Goal: Task Accomplishment & Management: Use online tool/utility

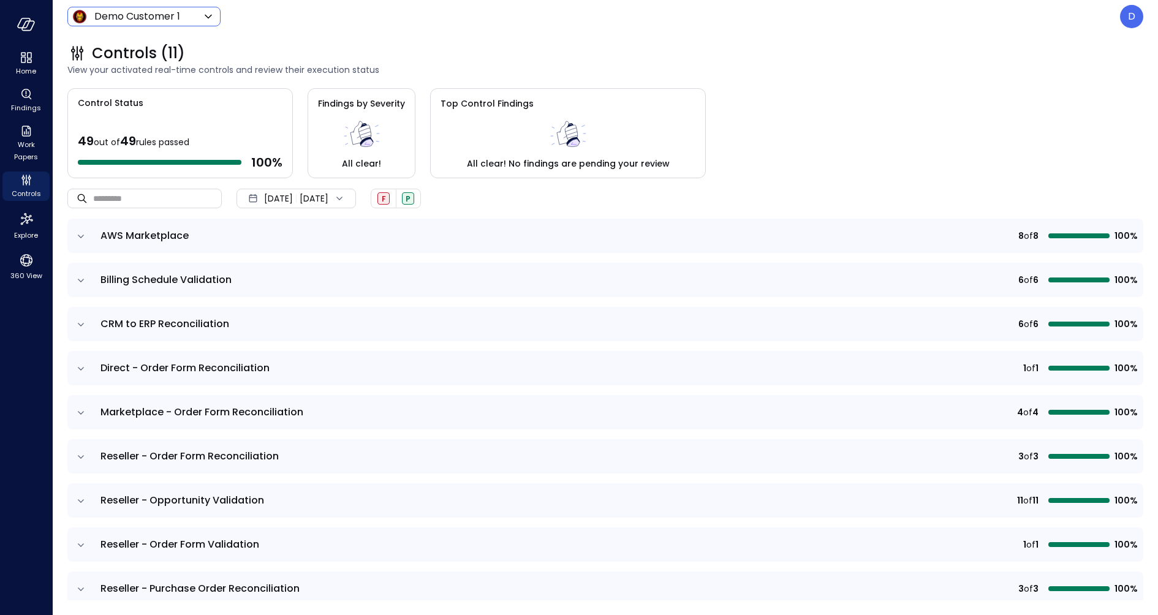
click at [167, 22] on body "Home Findings Work Papers Controls Explore 360 View Demo Customer 1 ***** ​ D C…" at bounding box center [579, 307] width 1158 height 615
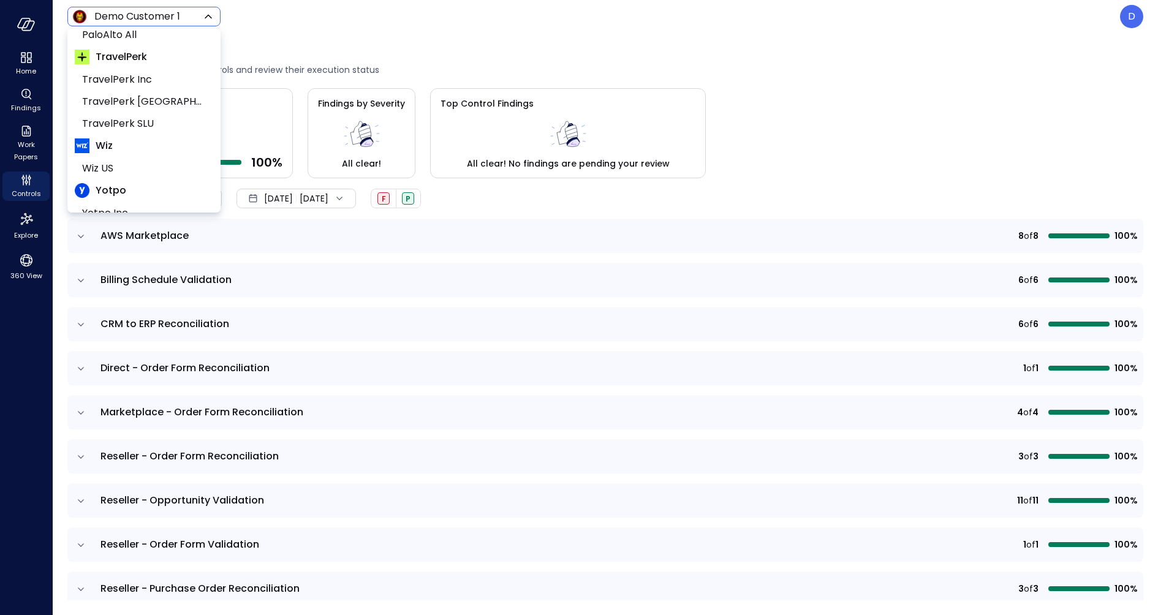
scroll to position [203, 0]
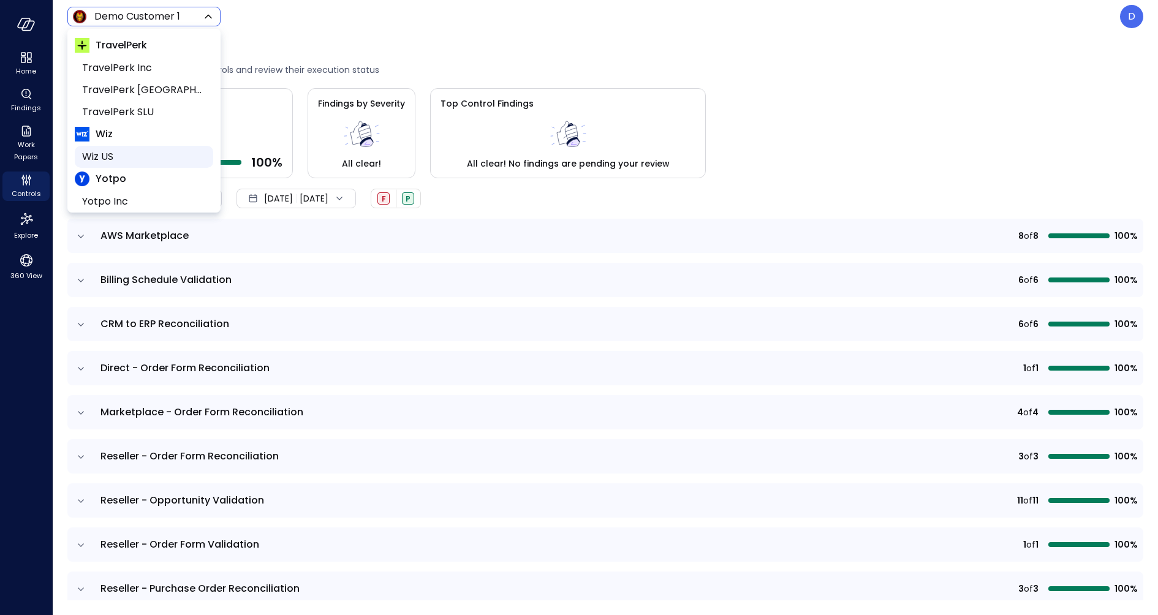
click at [115, 151] on span "Wiz US" at bounding box center [142, 156] width 121 height 15
type input "******"
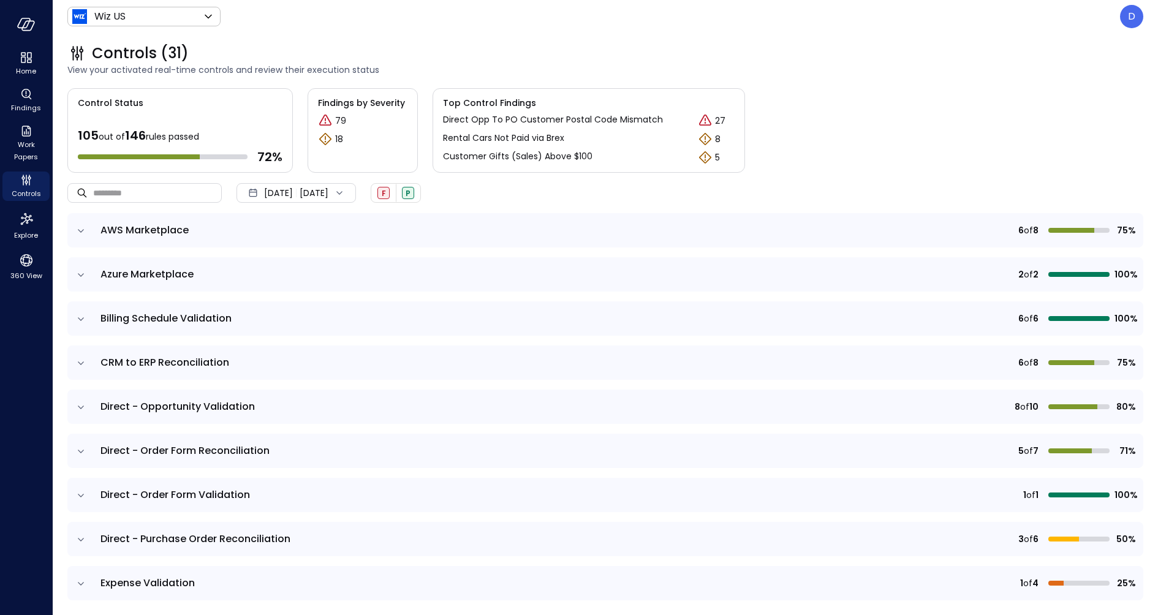
click at [28, 369] on div "Home Findings Work Papers Controls Explore 360 View" at bounding box center [26, 307] width 53 height 615
click at [31, 130] on icon "Work Papers" at bounding box center [26, 131] width 15 height 15
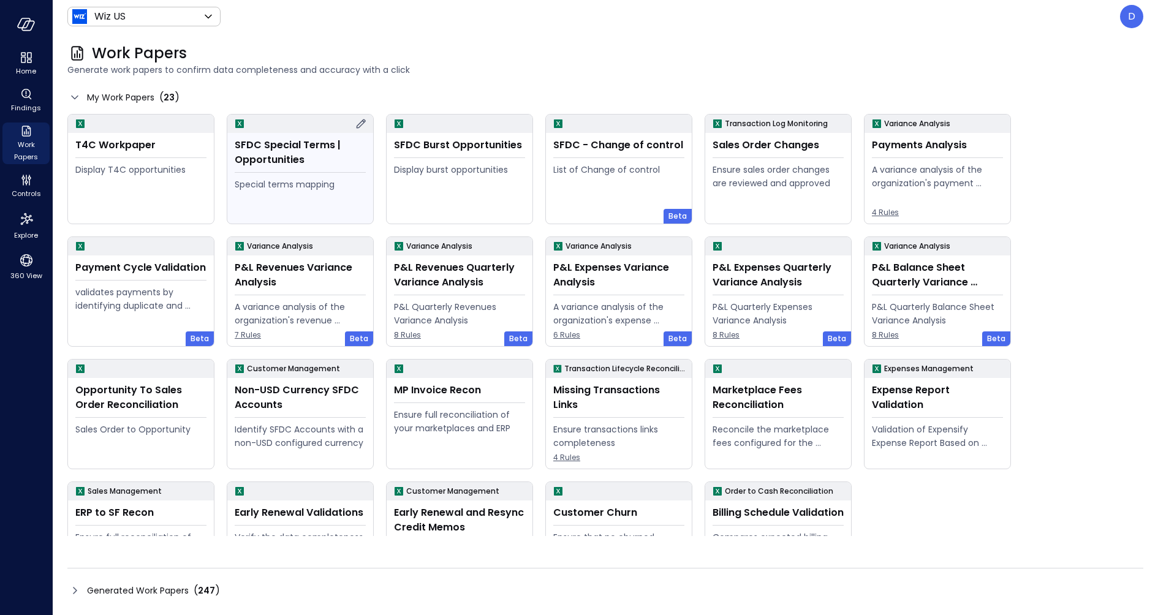
click at [299, 153] on div "SFDC Special Terms | Opportunities" at bounding box center [300, 152] width 131 height 29
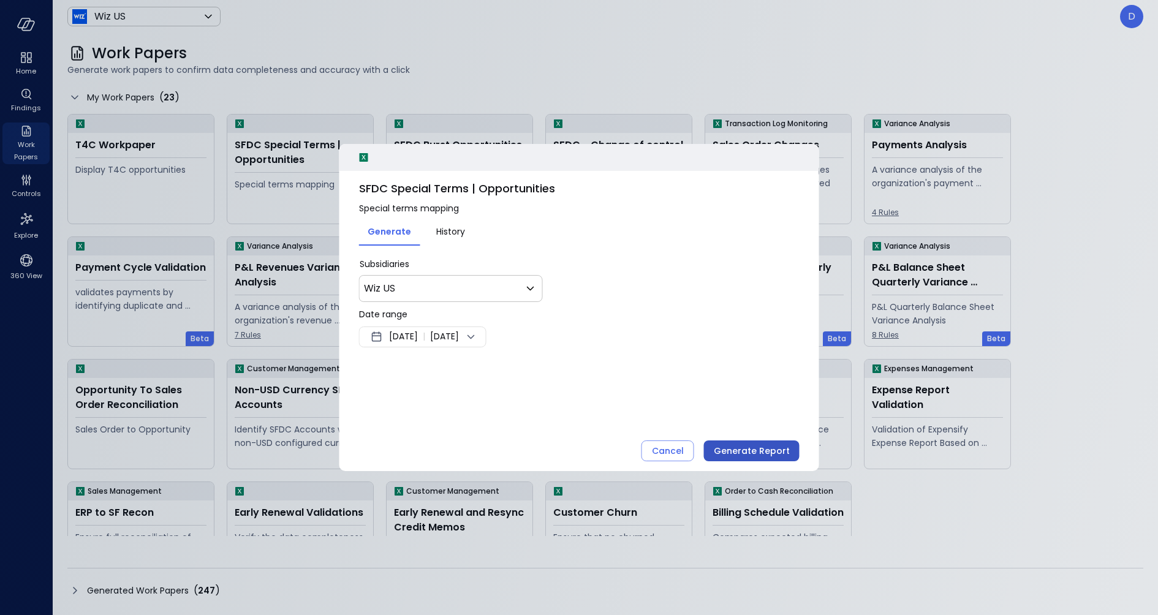
click at [738, 448] on div "Generate Report" at bounding box center [752, 450] width 76 height 15
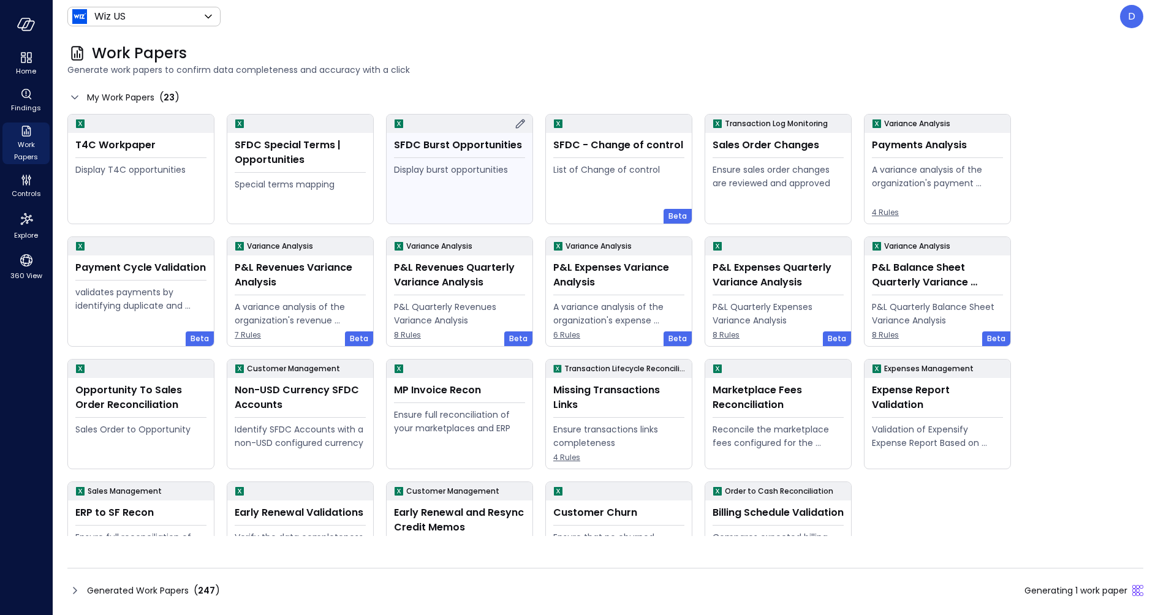
click at [449, 158] on div "SFDC Burst Opportunities Display burst opportunities" at bounding box center [460, 178] width 146 height 91
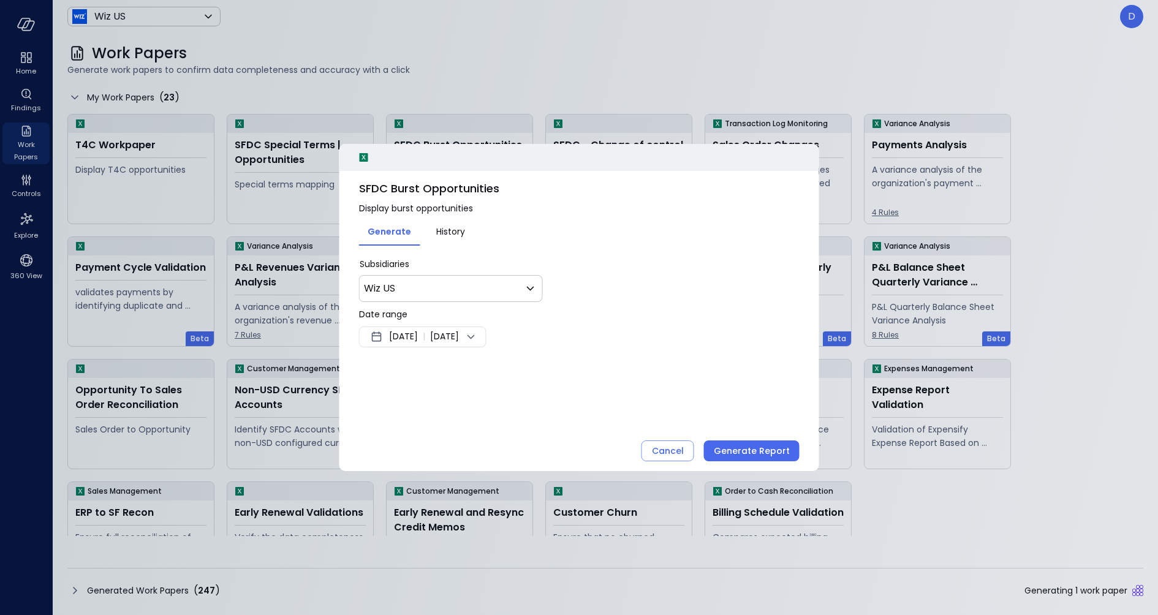
click at [731, 462] on div "SFDC Burst Opportunities Display burst opportunities Generate History * Subsidi…" at bounding box center [579, 307] width 480 height 327
click at [418, 342] on span "[DATE]" at bounding box center [403, 337] width 29 height 15
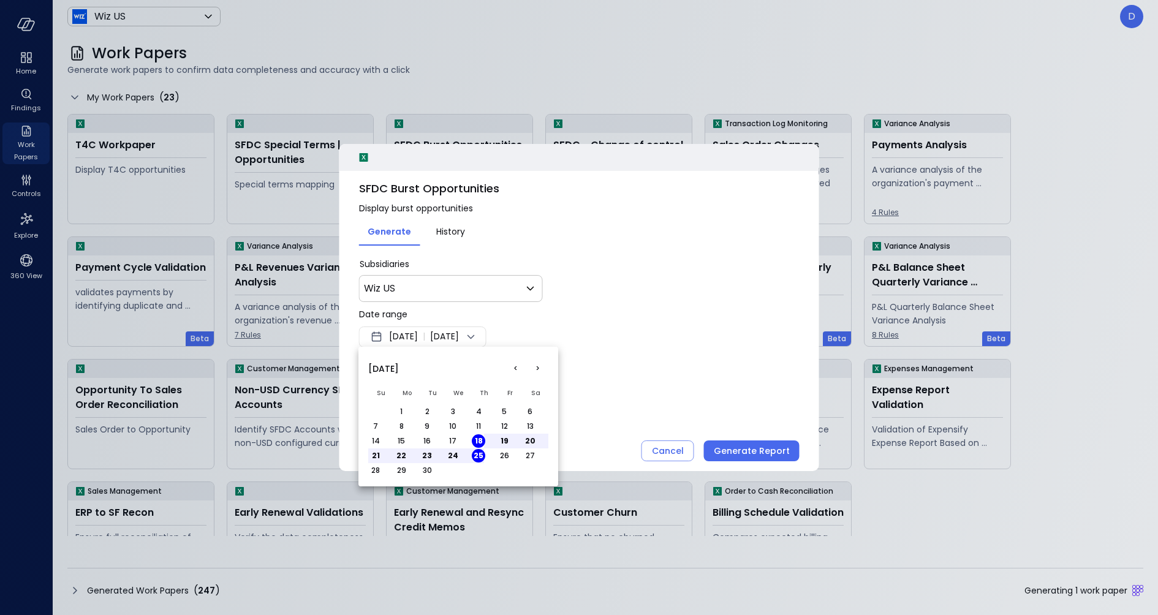
click at [401, 409] on button "1" at bounding box center [400, 411] width 13 height 13
click at [597, 402] on div at bounding box center [579, 307] width 1158 height 615
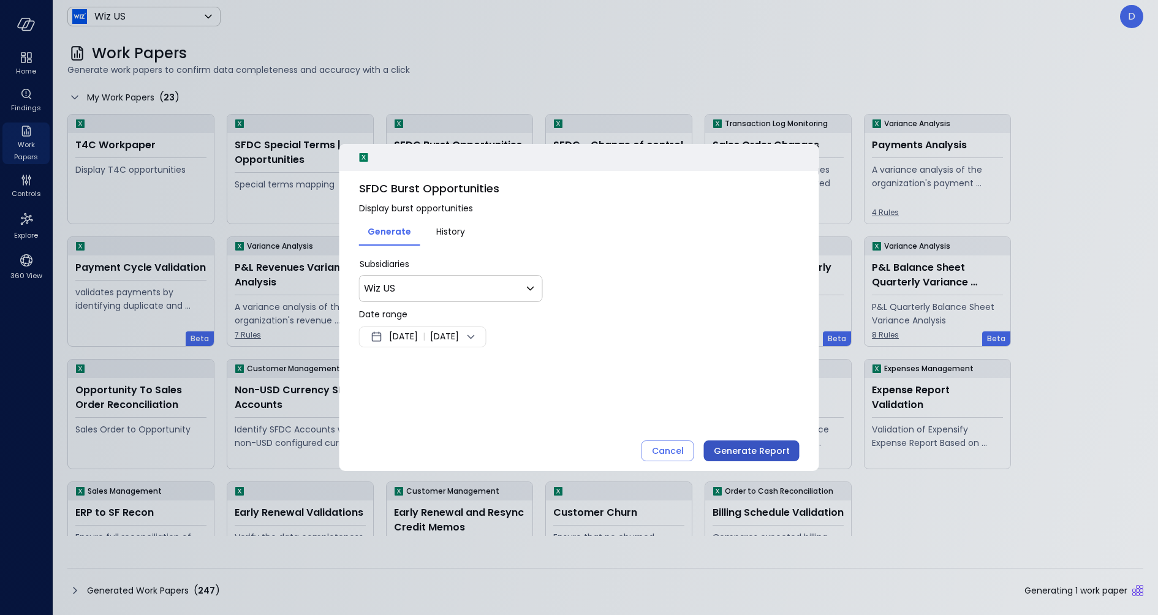
click at [755, 455] on div "Generate Report" at bounding box center [752, 450] width 76 height 15
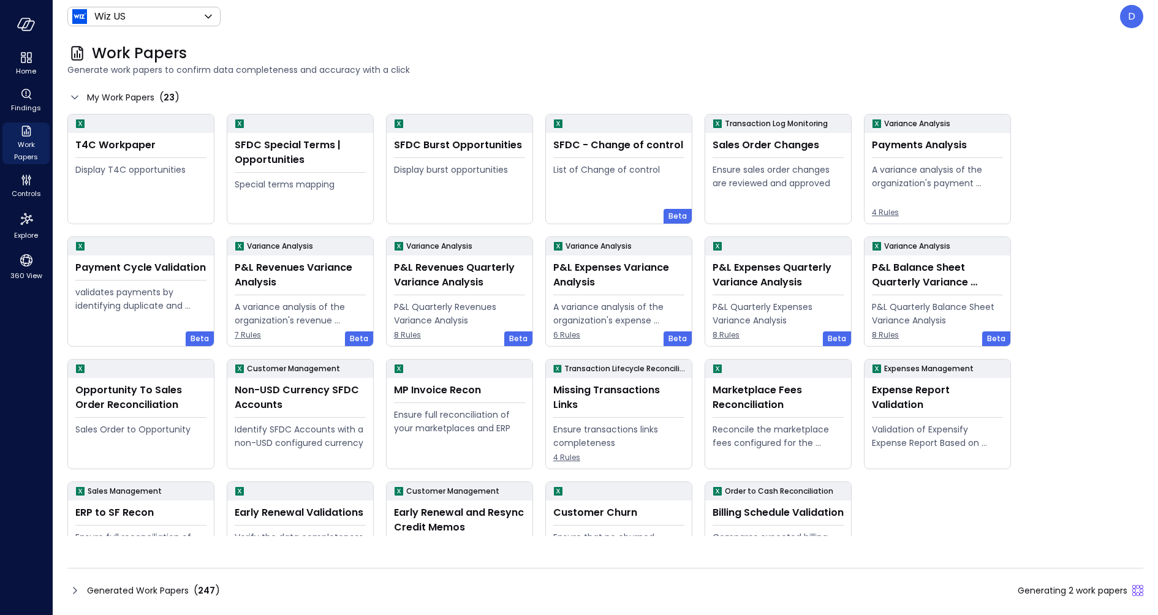
click at [706, 87] on div "Work Papers Generate work papers to confirm data completeness and accuracy with…" at bounding box center [605, 324] width 1105 height 582
click at [69, 588] on icon at bounding box center [74, 590] width 15 height 15
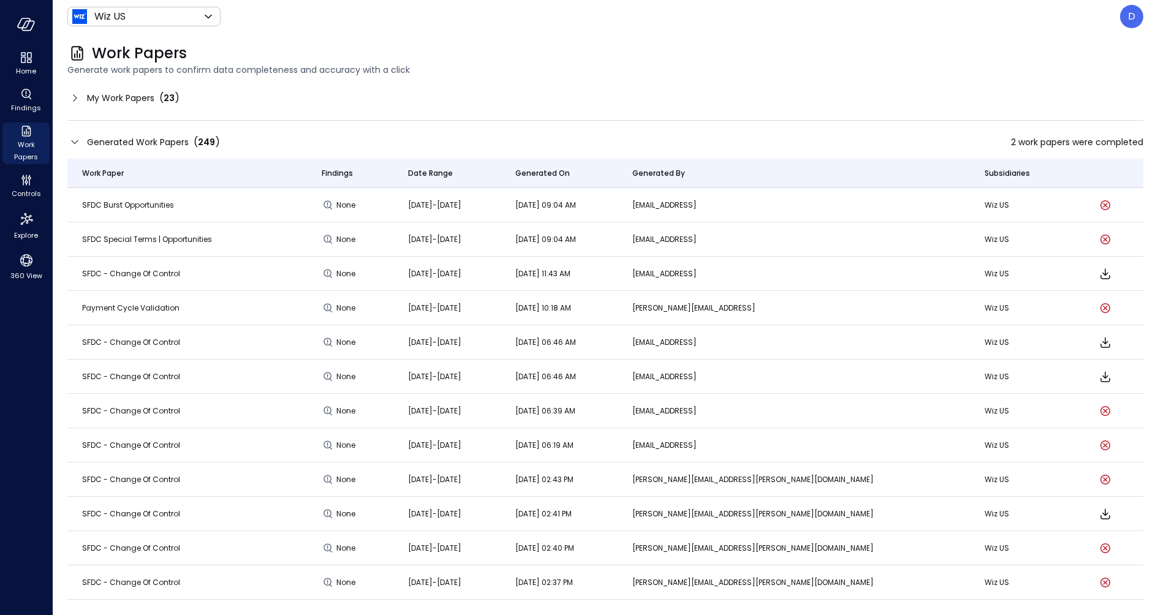
click at [77, 99] on icon at bounding box center [74, 98] width 15 height 15
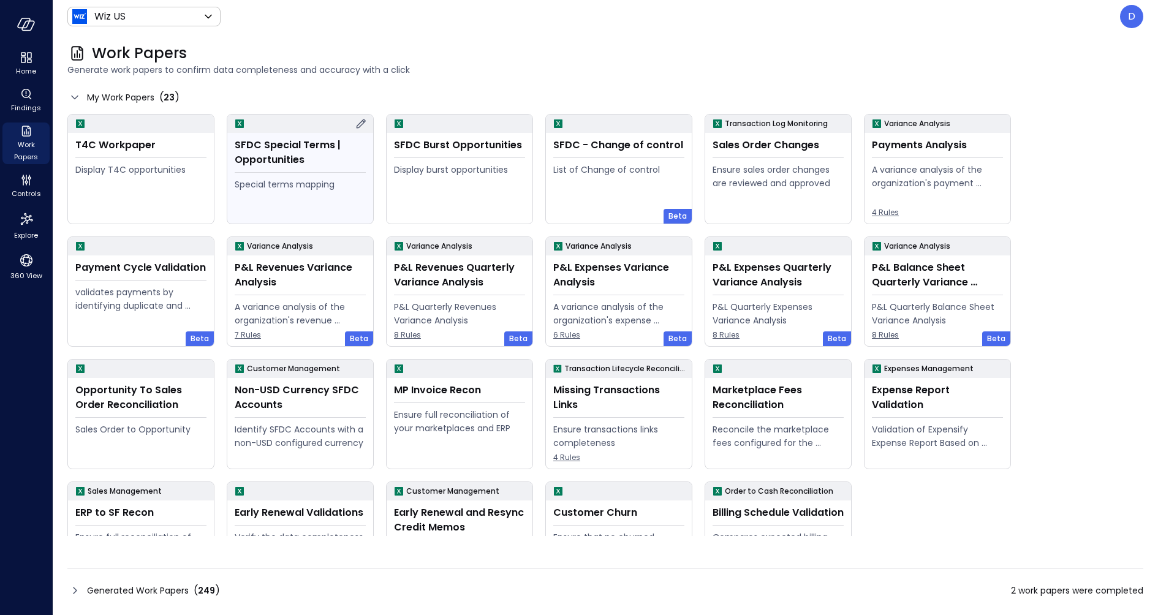
click at [301, 160] on div "SFDC Special Terms | Opportunities" at bounding box center [300, 152] width 131 height 29
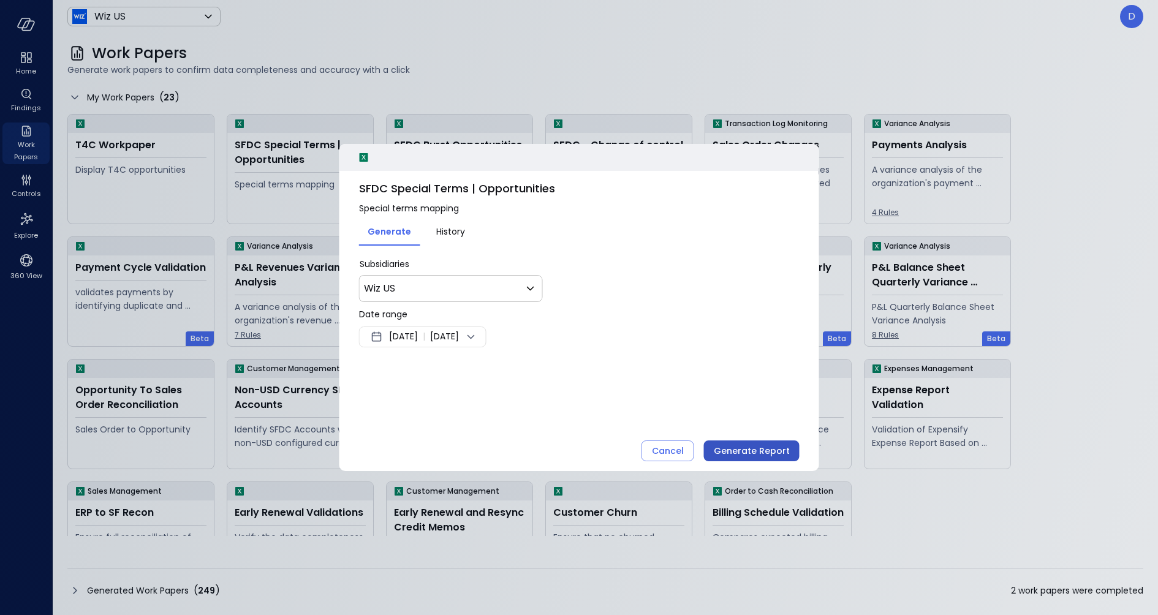
click at [739, 451] on div "Generate Report" at bounding box center [752, 450] width 76 height 15
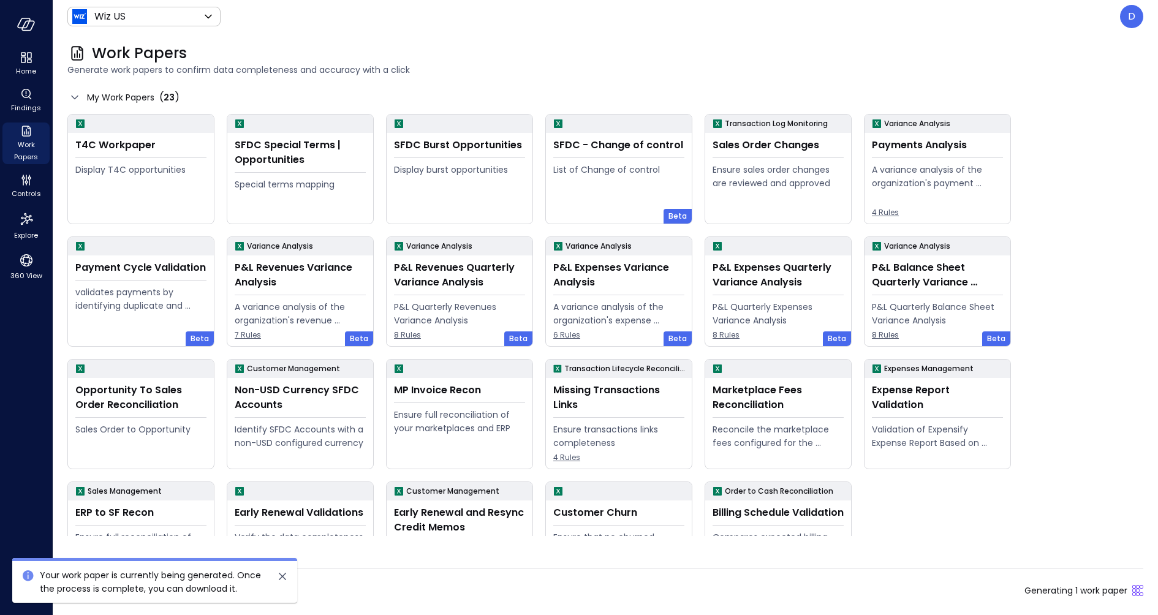
click at [284, 573] on icon "close" at bounding box center [282, 576] width 7 height 7
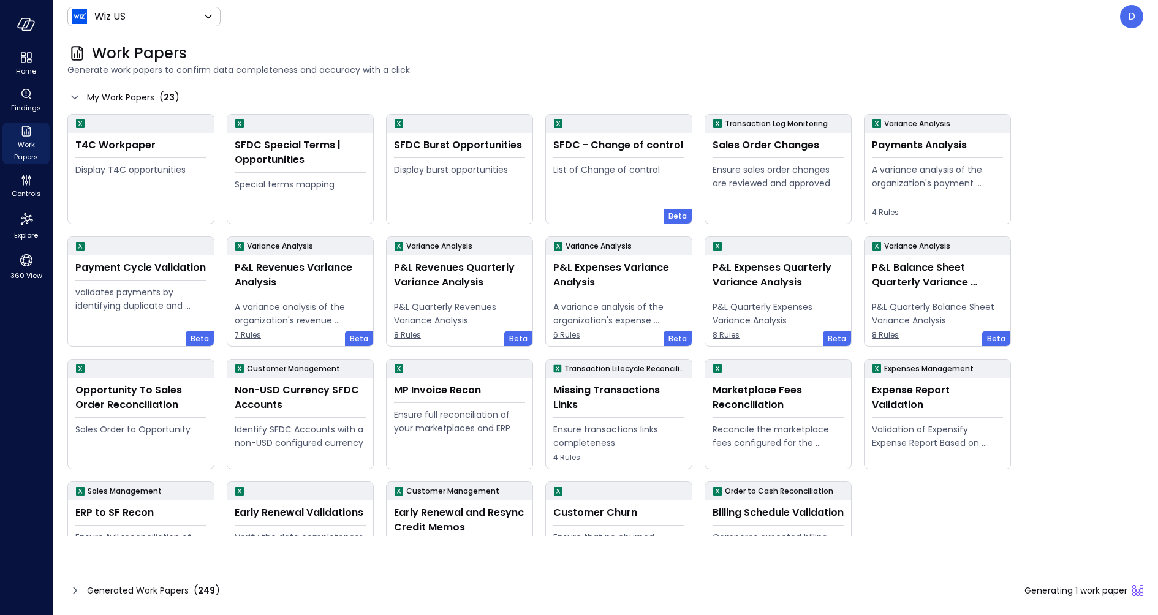
click at [75, 592] on icon at bounding box center [74, 590] width 15 height 15
click at [67, 591] on icon at bounding box center [74, 590] width 15 height 15
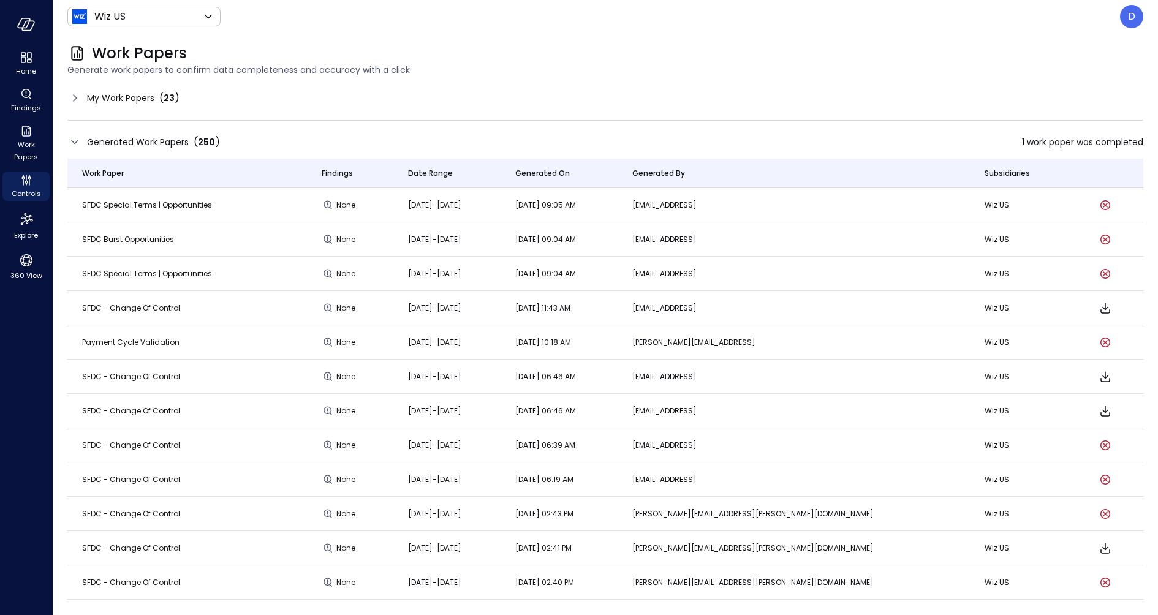
click at [69, 591] on td "SFDC - Change of control" at bounding box center [187, 582] width 240 height 34
click at [930, 75] on span "Generate work papers to confirm data completeness and accuracy with a click" at bounding box center [605, 69] width 1076 height 13
click at [769, 89] on div "My Work Papers ( 23 )" at bounding box center [605, 98] width 1076 height 20
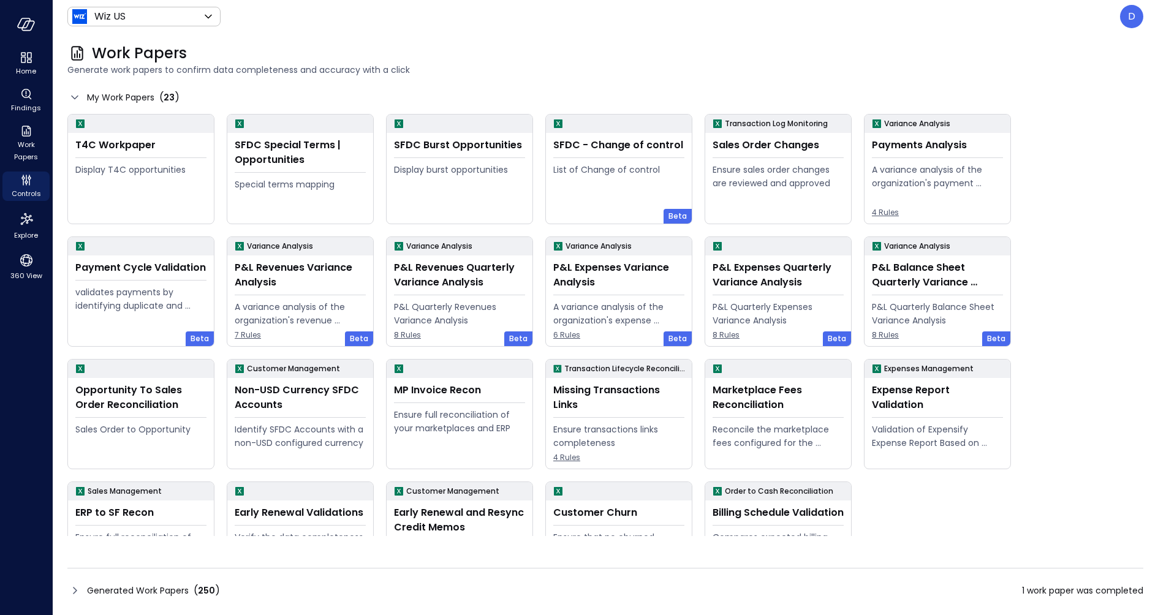
click at [981, 42] on div "Work Papers Generate work papers to confirm data completeness and accuracy with…" at bounding box center [598, 60] width 1090 height 54
